Goal: Information Seeking & Learning: Learn about a topic

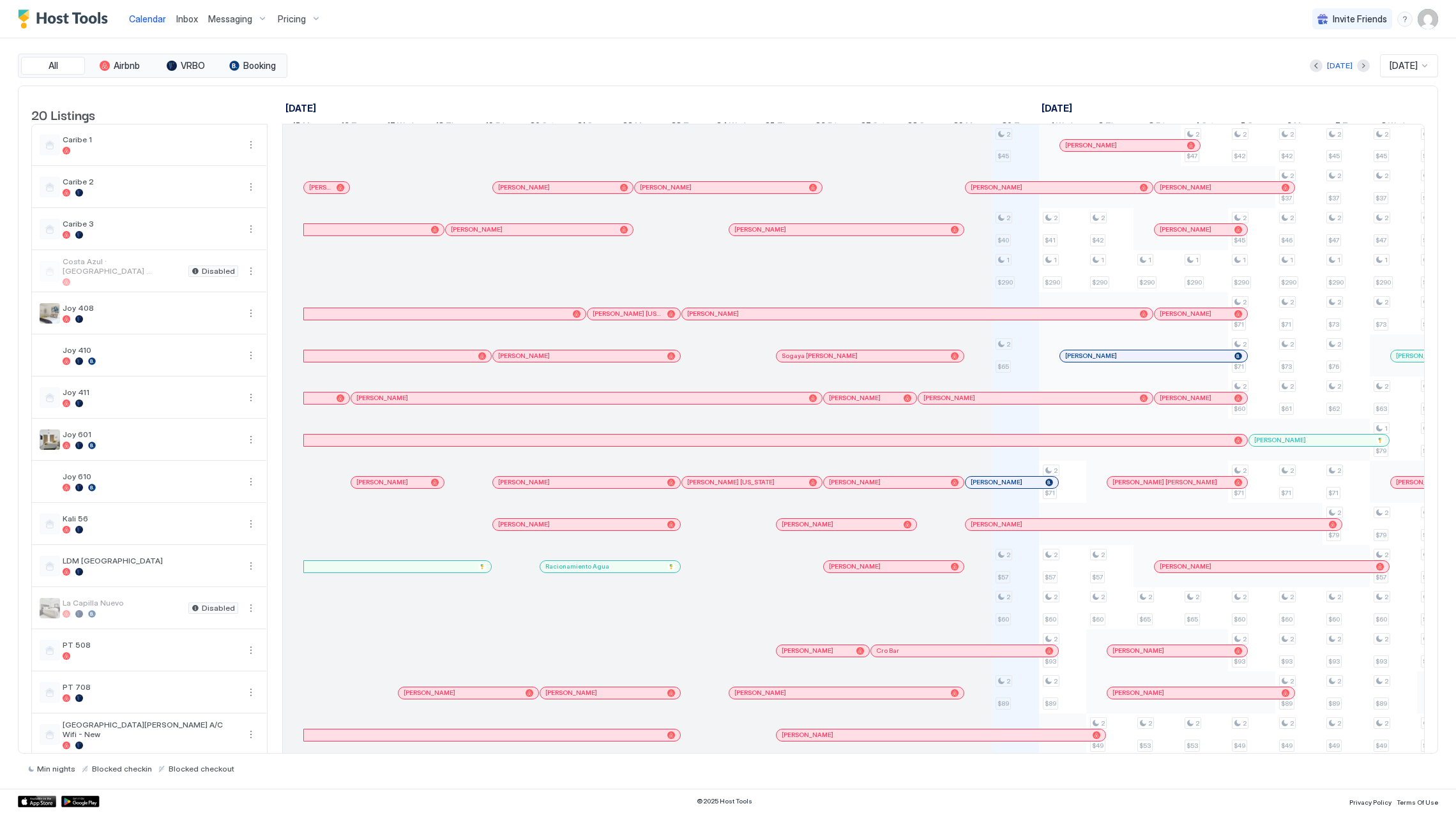
scroll to position [0, 709]
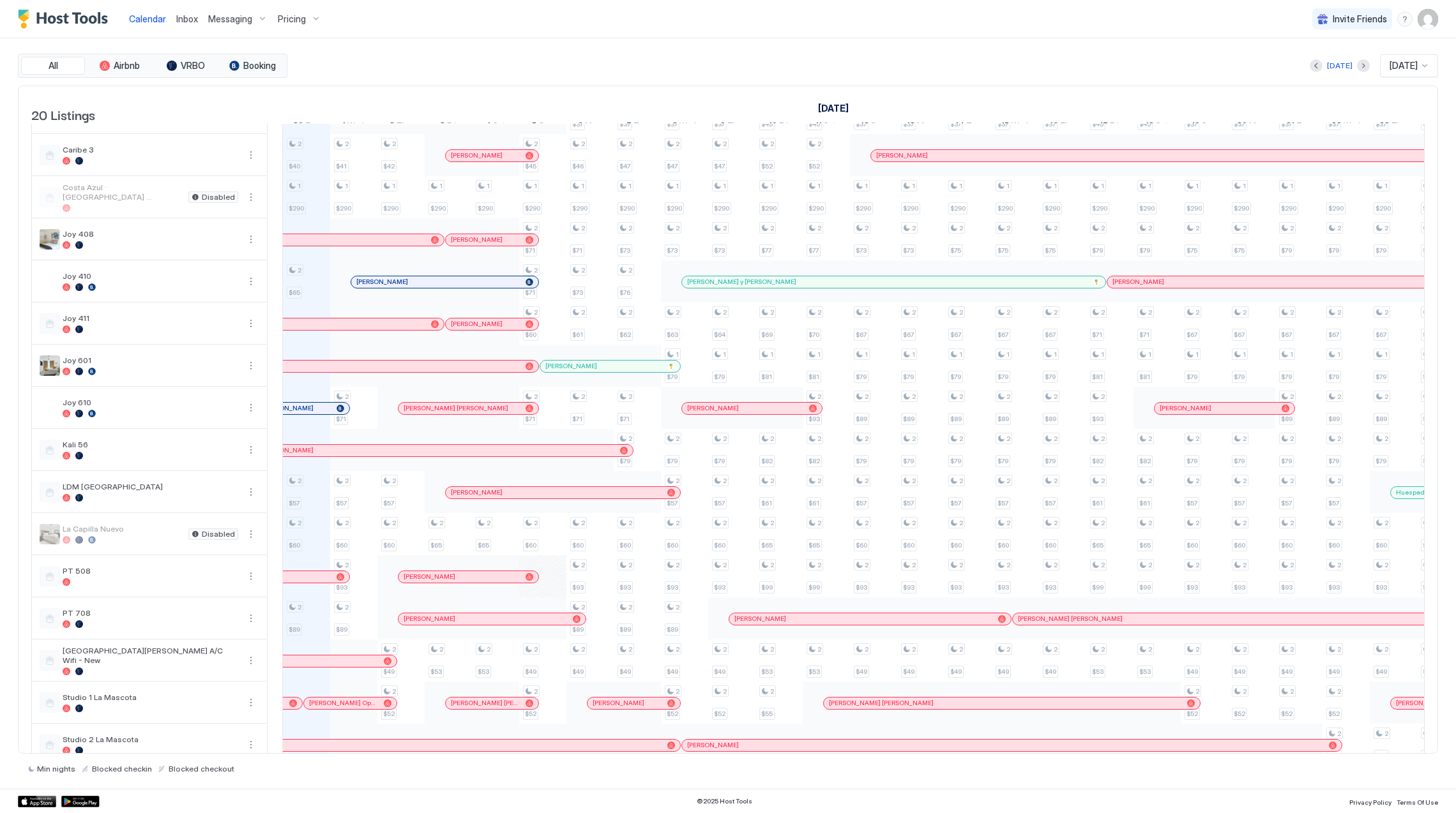
click at [291, 25] on div "Pricing" at bounding box center [300, 19] width 54 height 22
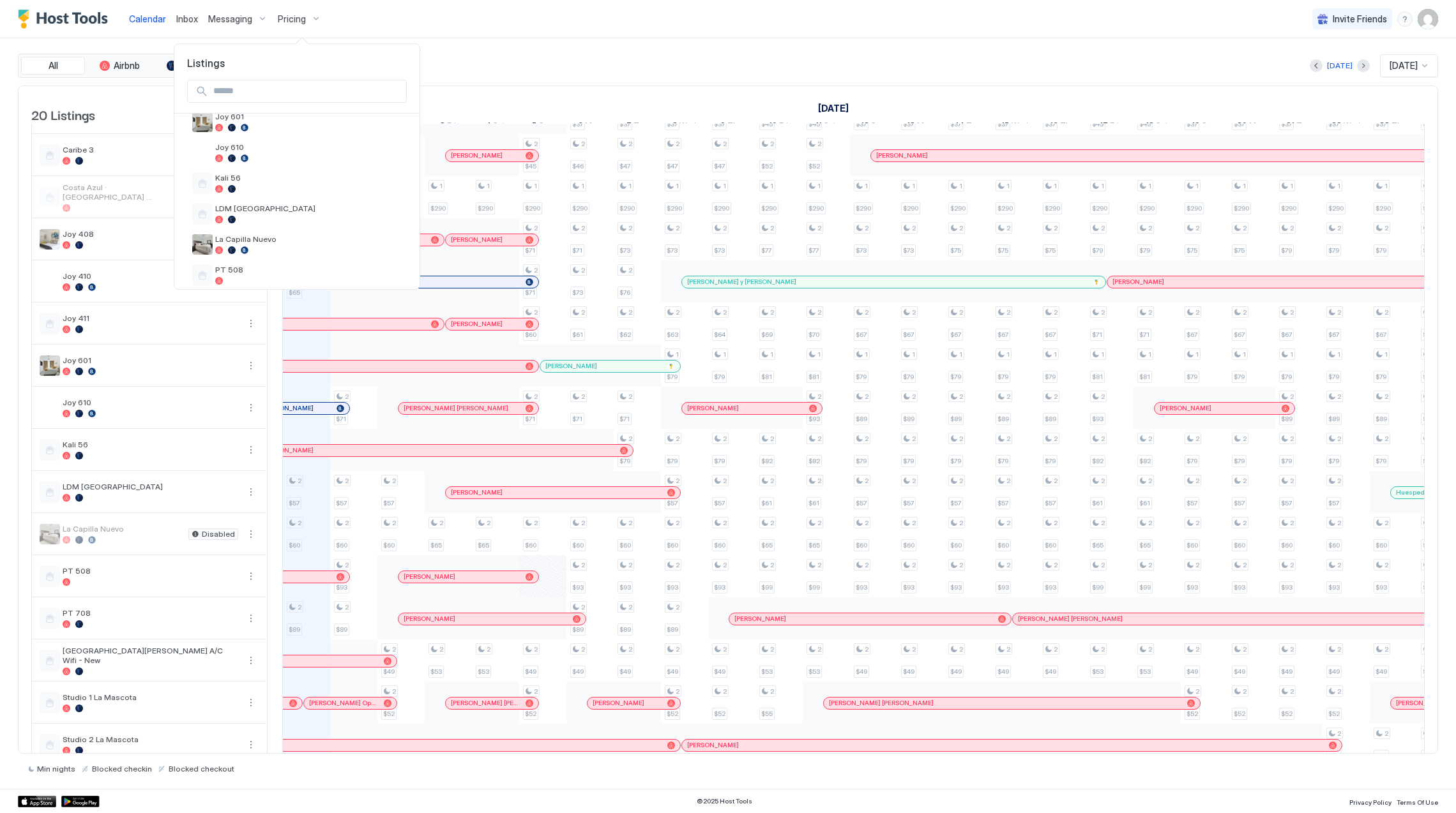
scroll to position [241, 0]
click at [282, 158] on div at bounding box center [308, 155] width 187 height 8
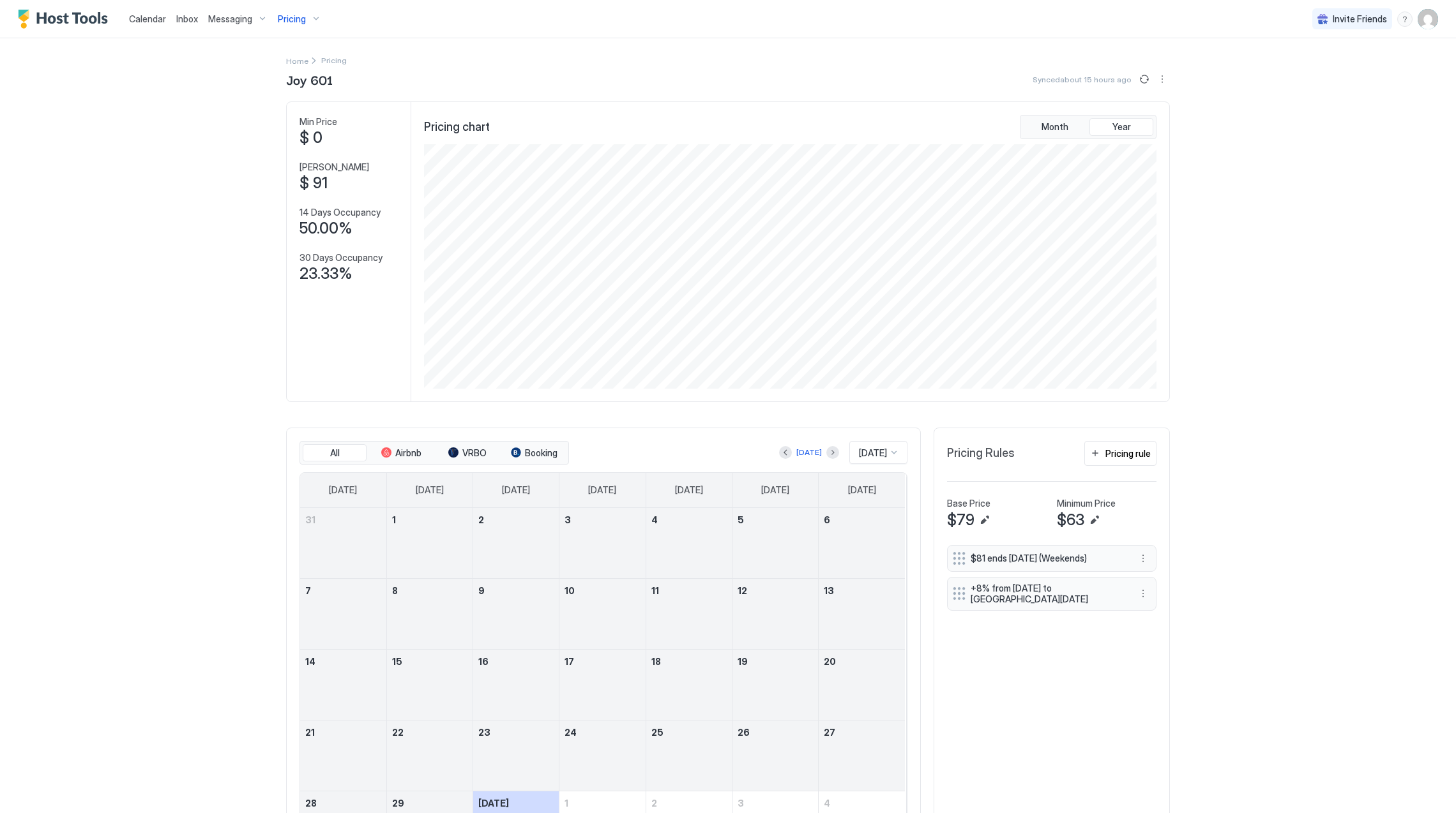
scroll to position [102, 0]
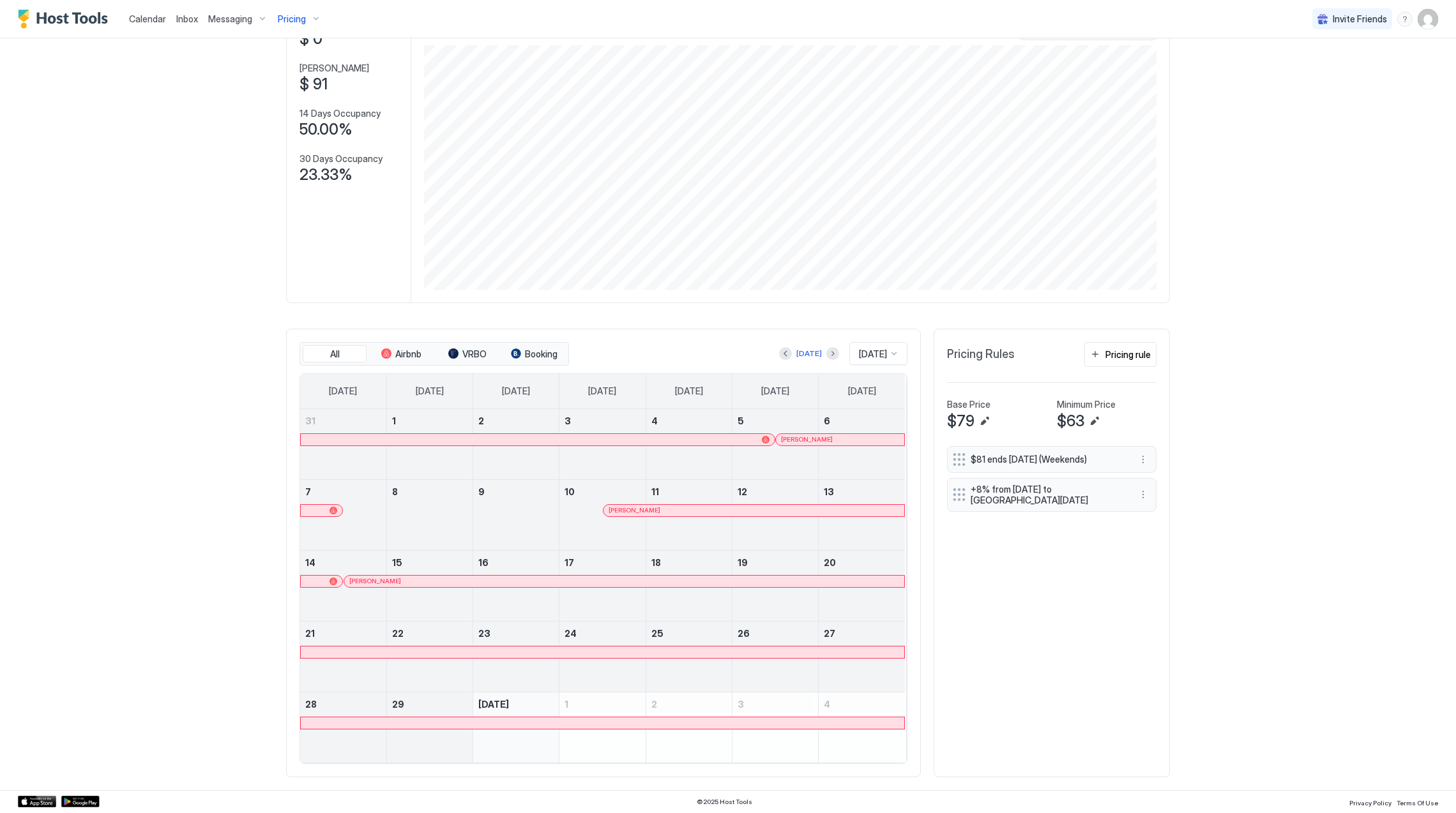
click at [584, 440] on div at bounding box center [589, 440] width 10 height 10
